Goal: Navigation & Orientation: Find specific page/section

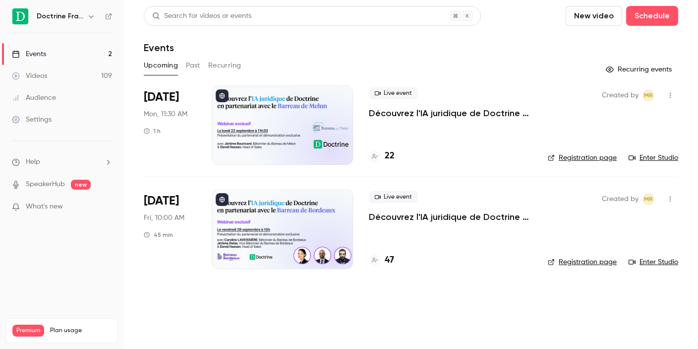
click at [85, 22] on div "Doctrine France" at bounding box center [67, 16] width 61 height 12
click at [89, 19] on icon "button" at bounding box center [91, 16] width 8 height 8
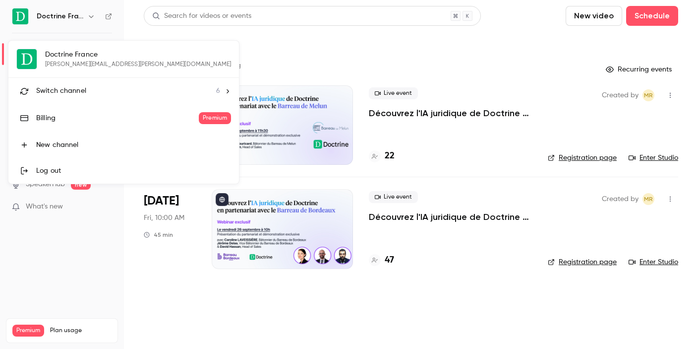
click at [76, 98] on li "Switch channel 6" at bounding box center [123, 91] width 231 height 26
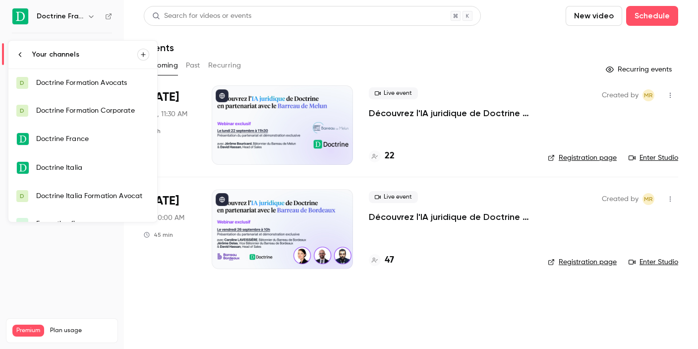
click at [89, 118] on link "D Doctrine Formation Corporate" at bounding box center [82, 111] width 149 height 28
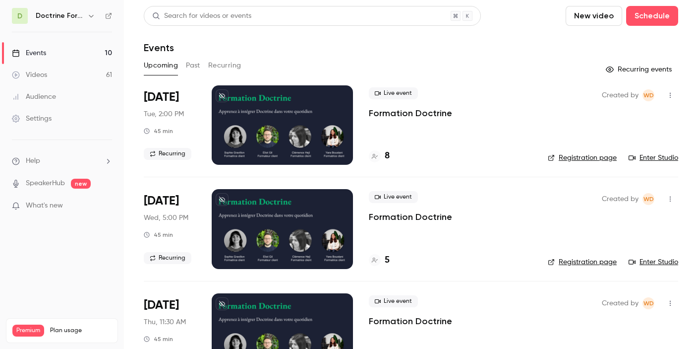
click at [89, 14] on icon "button" at bounding box center [91, 16] width 8 height 8
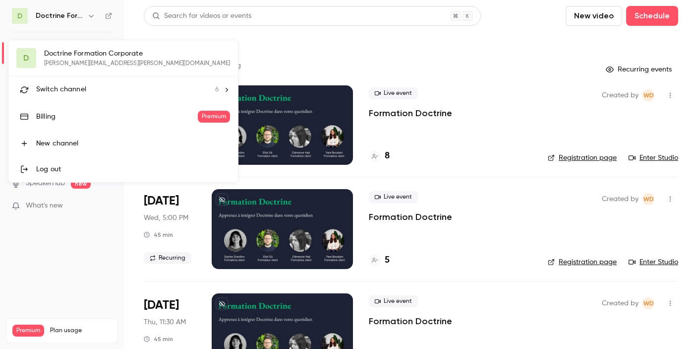
click at [70, 87] on span "Switch channel" at bounding box center [61, 89] width 50 height 10
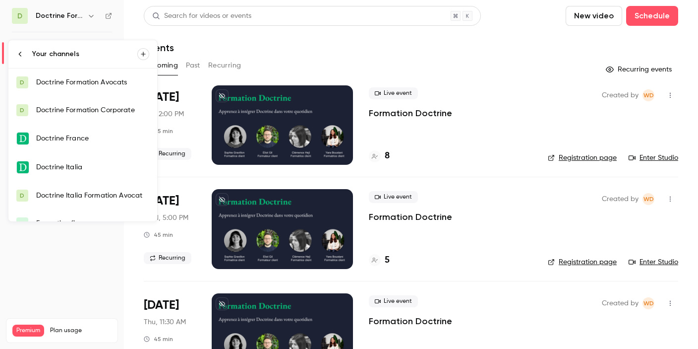
click at [69, 109] on div "Doctrine Formation Corporate" at bounding box center [92, 110] width 113 height 10
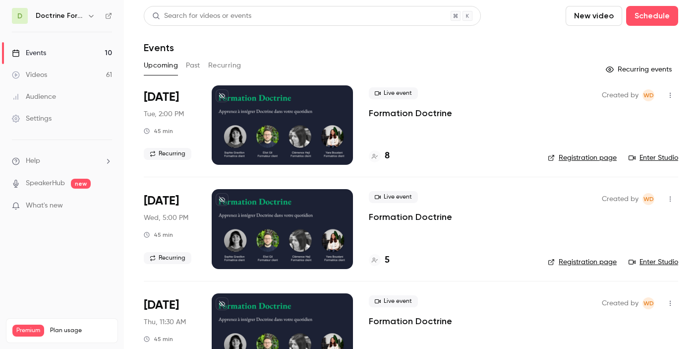
click at [94, 19] on icon "button" at bounding box center [91, 16] width 8 height 8
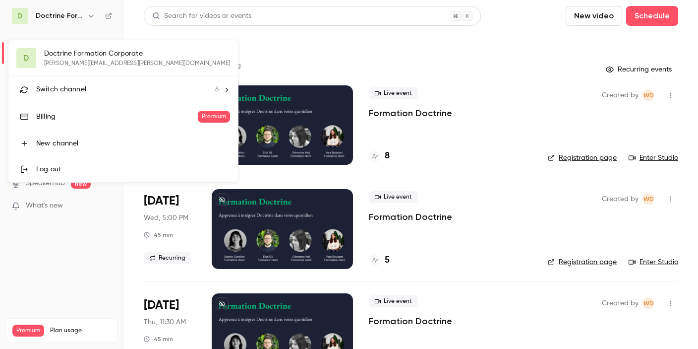
click at [99, 89] on div "Switch channel 6" at bounding box center [127, 89] width 183 height 10
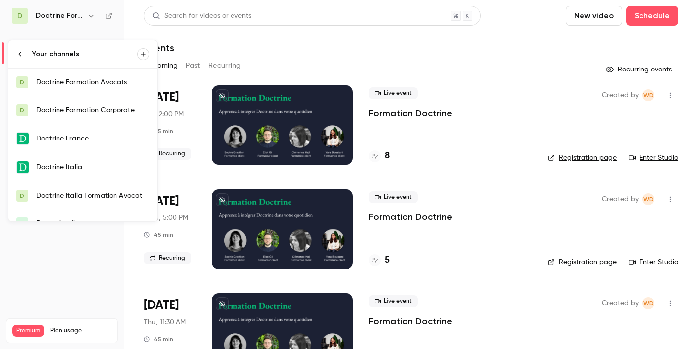
click at [86, 85] on div "Doctrine Formation Avocats" at bounding box center [92, 82] width 113 height 10
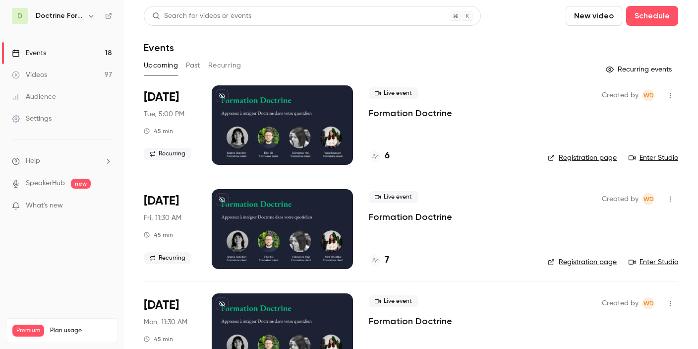
click at [96, 16] on button "button" at bounding box center [91, 16] width 12 height 12
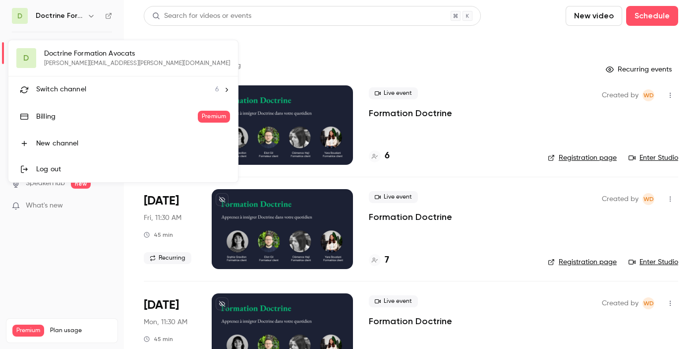
click at [68, 91] on span "Switch channel" at bounding box center [61, 89] width 50 height 10
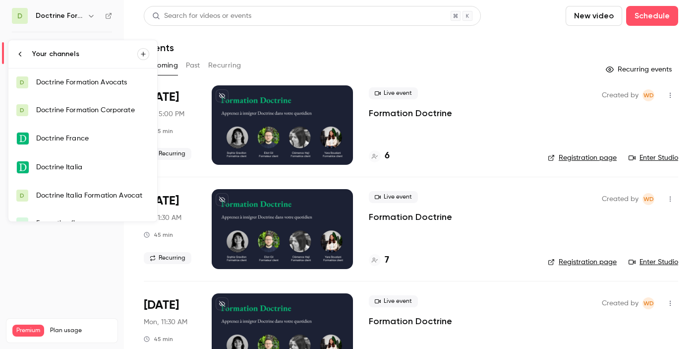
click at [81, 105] on div "Doctrine Formation Corporate" at bounding box center [92, 110] width 113 height 10
